Goal: Register for event/course

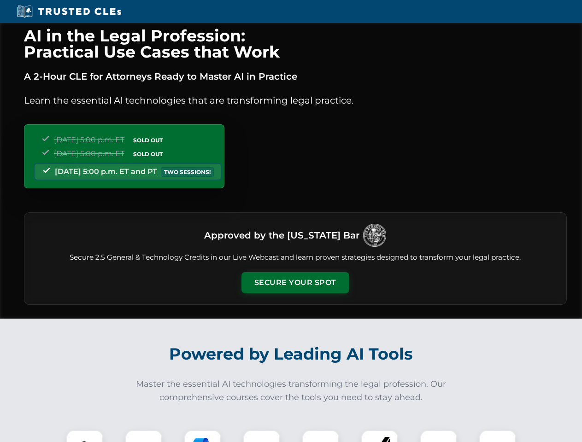
click at [295, 283] on button "Secure Your Spot" at bounding box center [296, 282] width 108 height 21
click at [85, 436] on img at bounding box center [84, 449] width 27 height 27
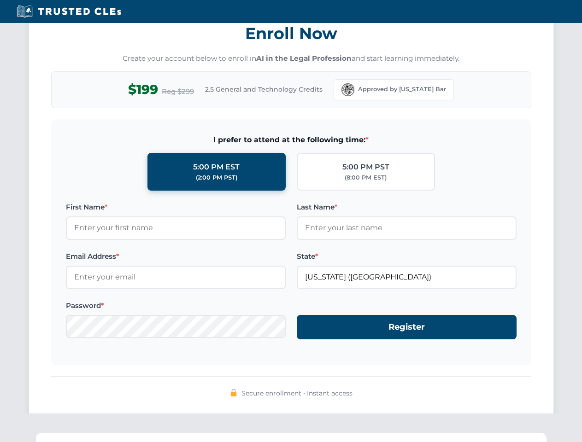
scroll to position [905, 0]
